Goal: Transaction & Acquisition: Purchase product/service

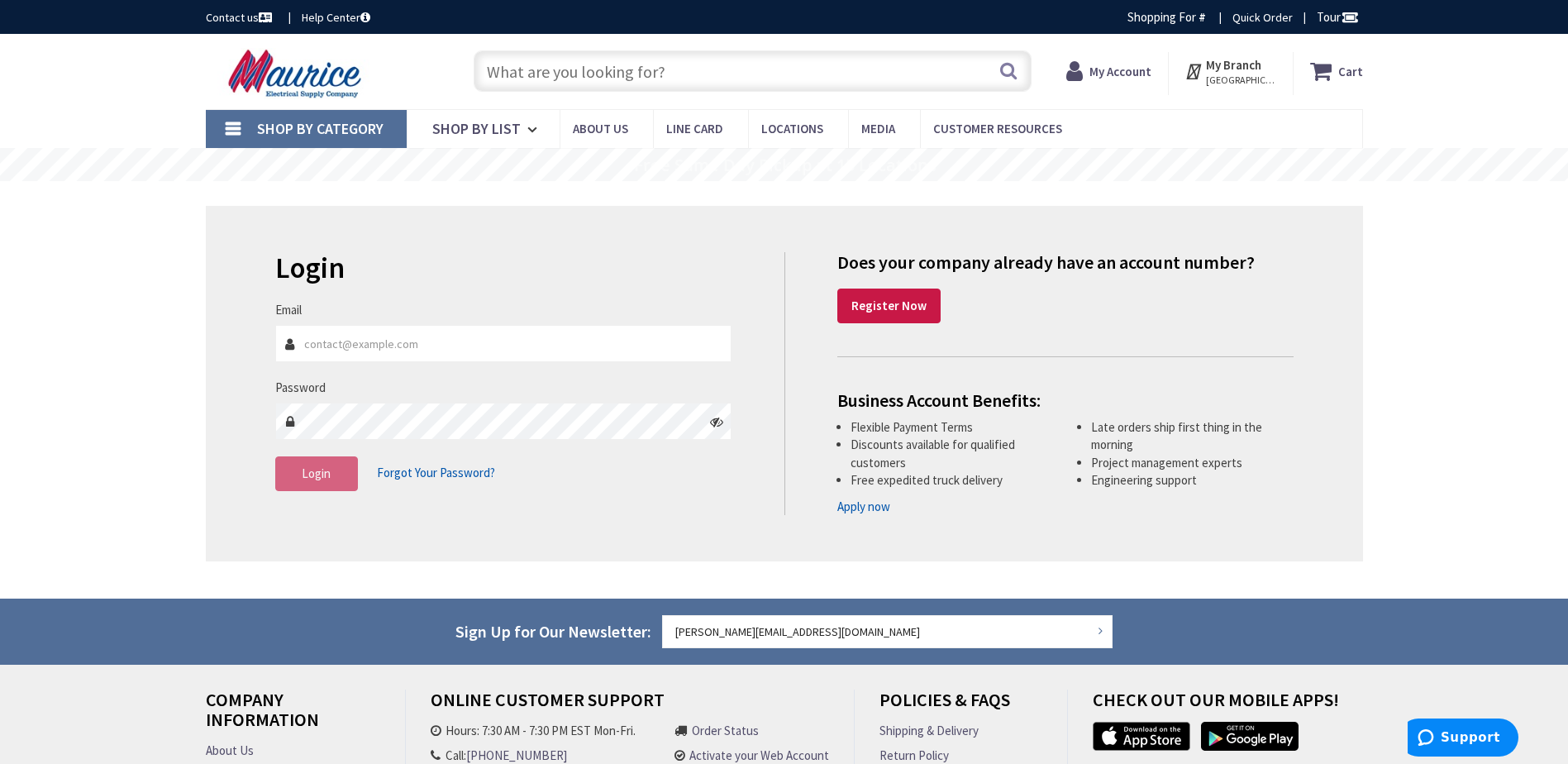
click at [339, 346] on input "Email" at bounding box center [503, 344] width 457 height 37
type input "[GEOGRAPHIC_DATA], [GEOGRAPHIC_DATA]"
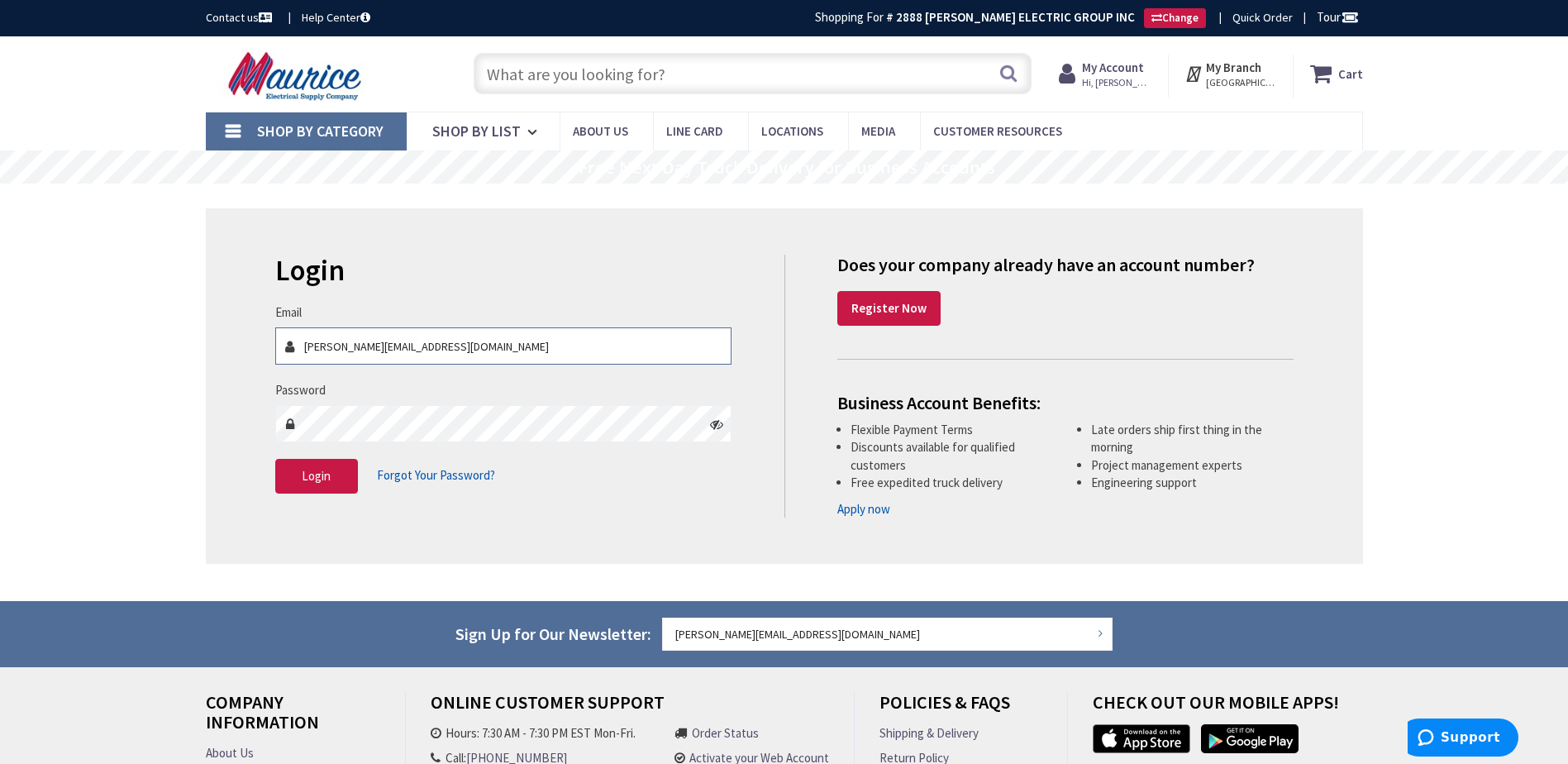
click at [487, 343] on input "kristie.chramek@getmona.com" at bounding box center [503, 346] width 457 height 37
type input "[PERSON_NAME][EMAIL_ADDRESS][DOMAIN_NAME]"
click at [324, 479] on span "Login" at bounding box center [316, 476] width 29 height 16
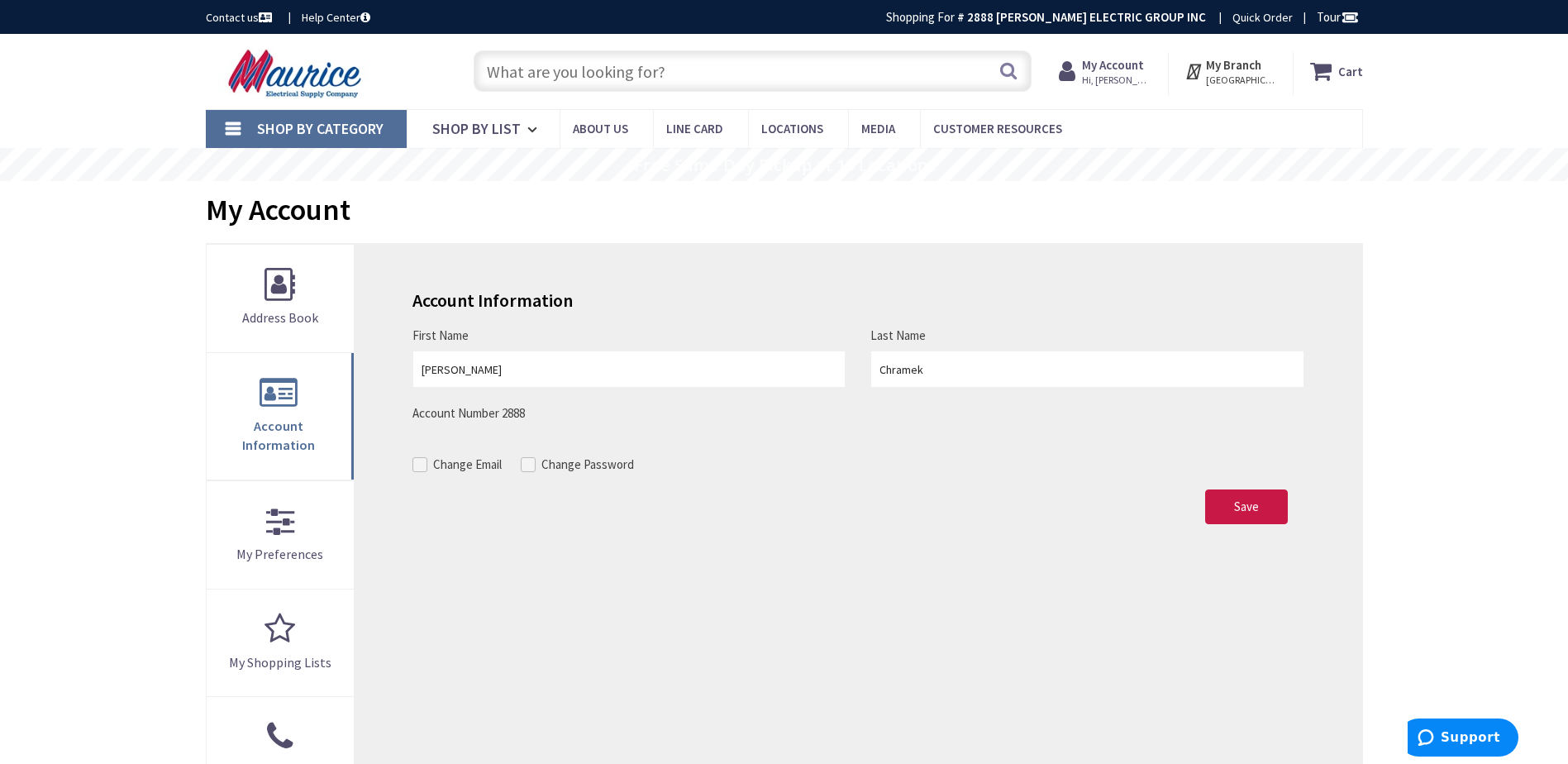
click at [584, 70] on input "text" at bounding box center [752, 71] width 558 height 41
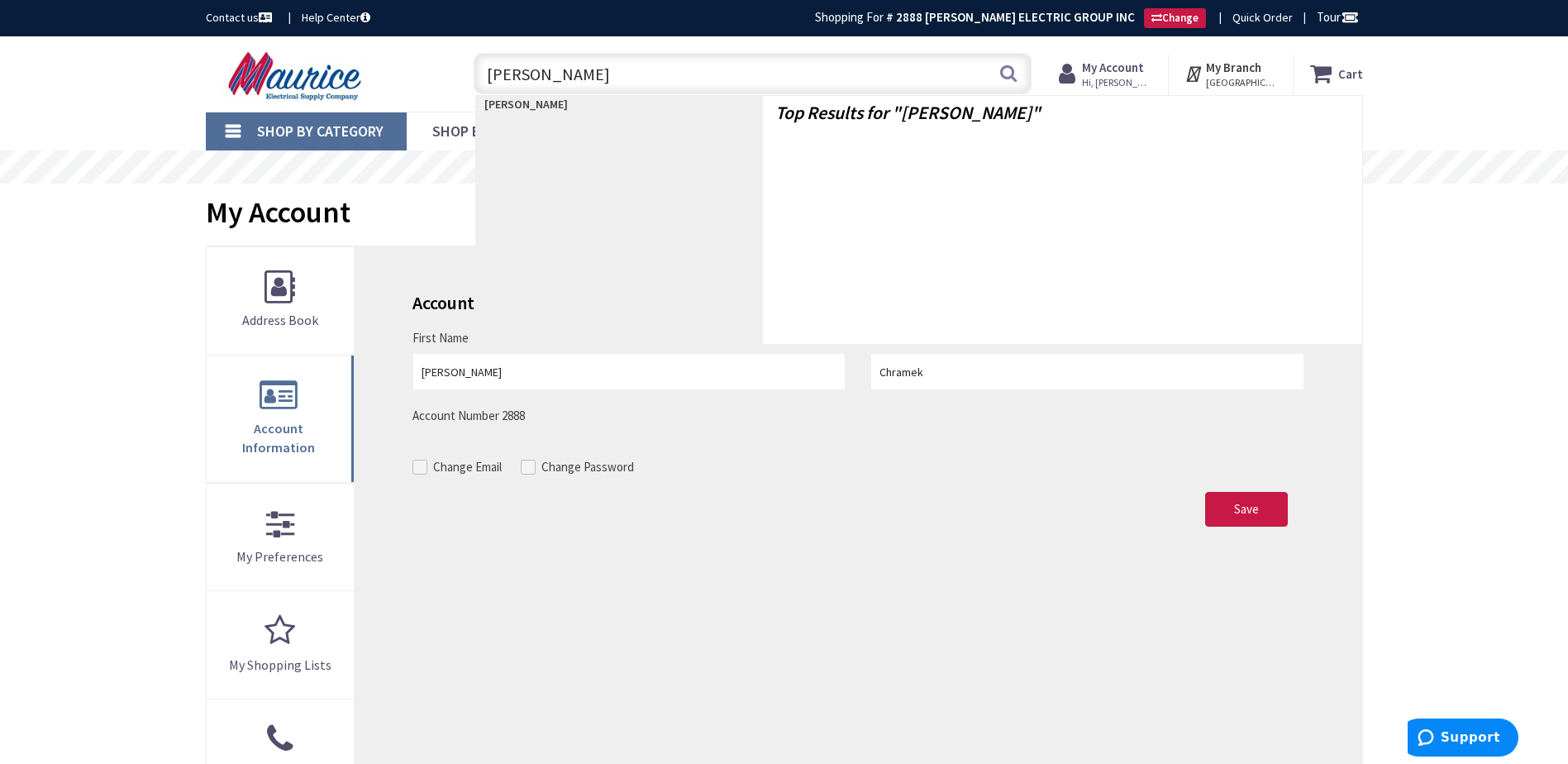
type input "Lumark"
